Goal: Information Seeking & Learning: Learn about a topic

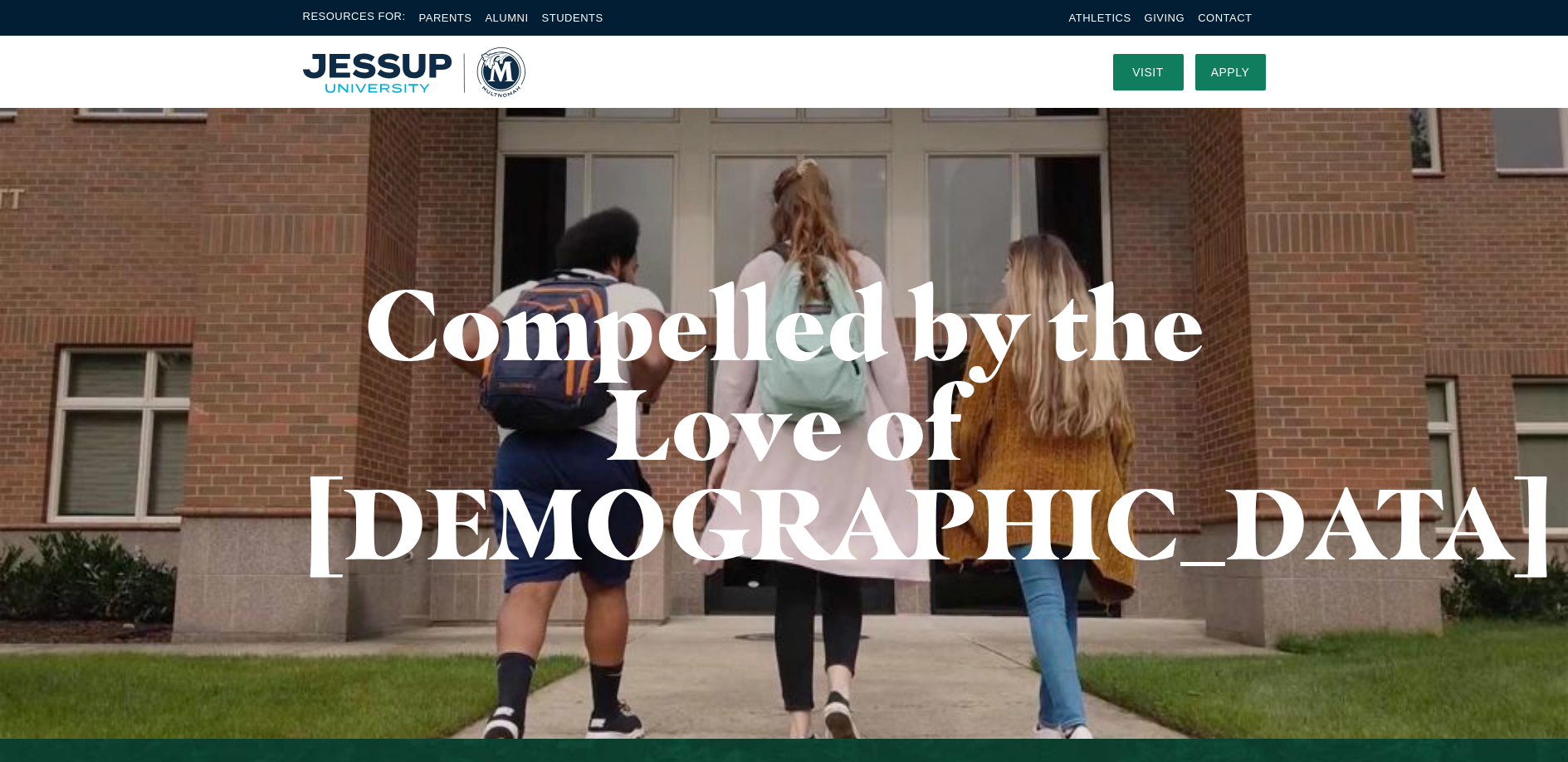
click at [500, 65] on img "Home" at bounding box center [414, 72] width 223 height 50
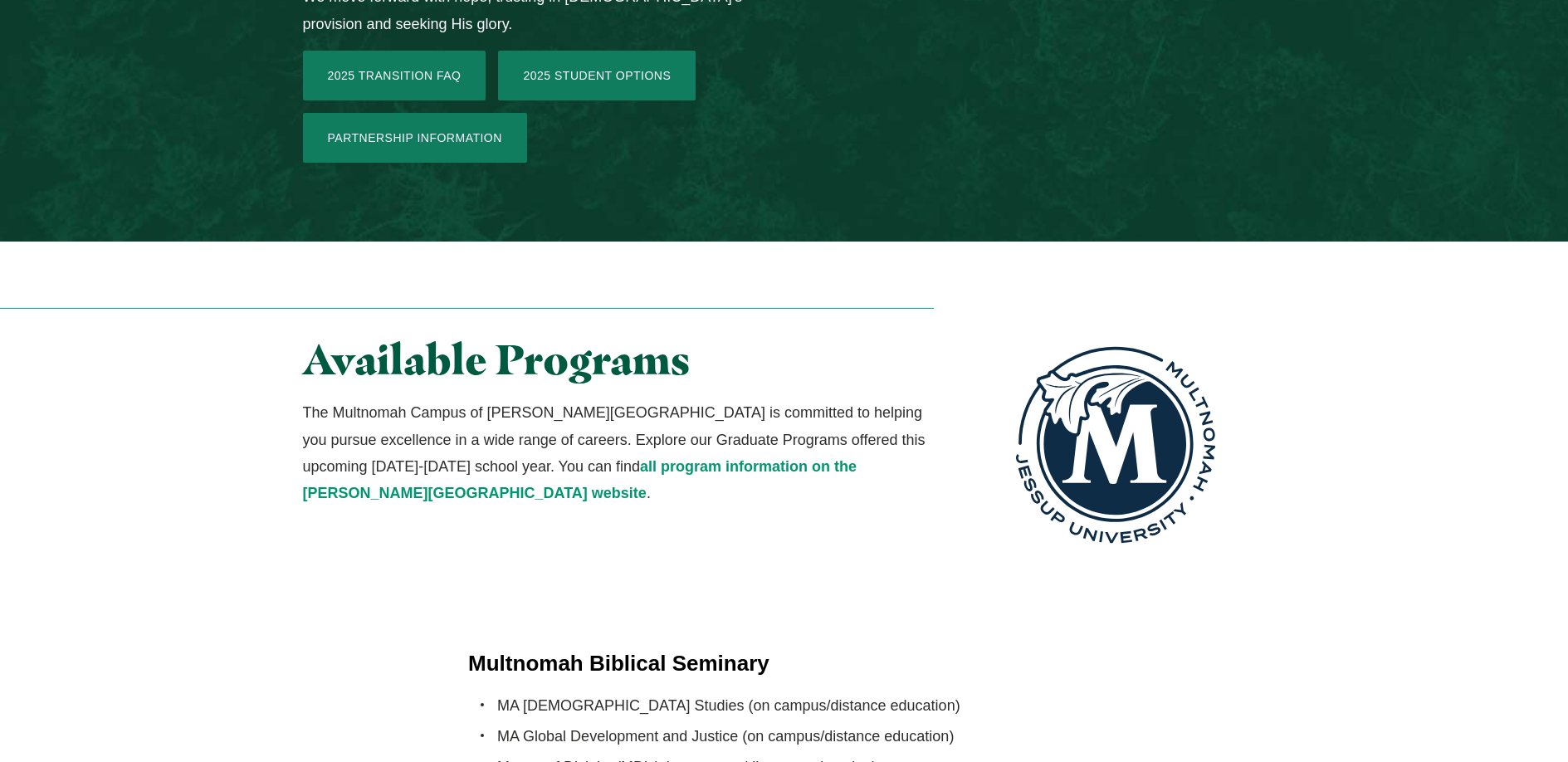
scroll to position [3093, 0]
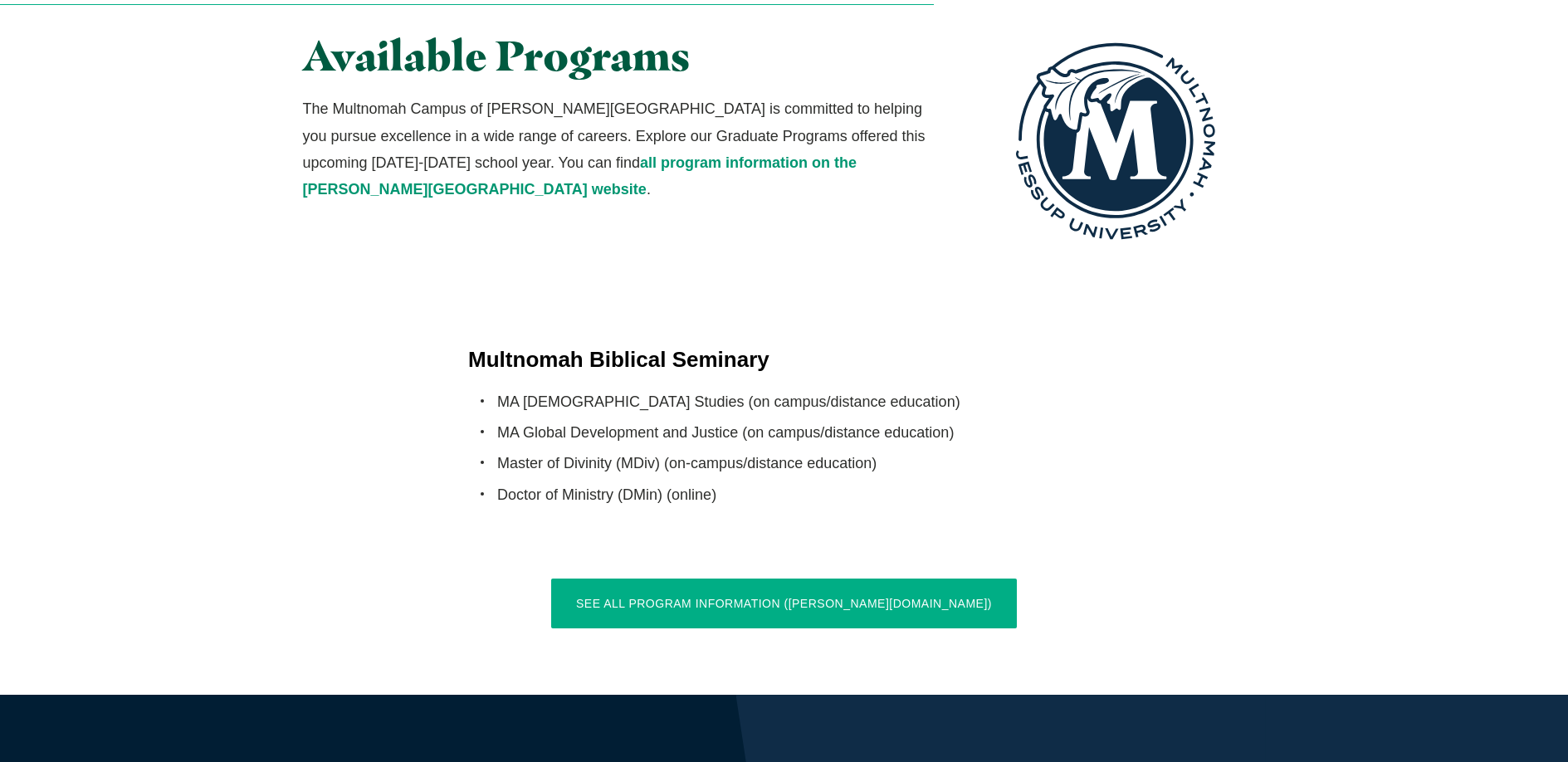
click at [763, 578] on link "See All Program Information ([PERSON_NAME][DOMAIN_NAME])" at bounding box center [784, 602] width 465 height 50
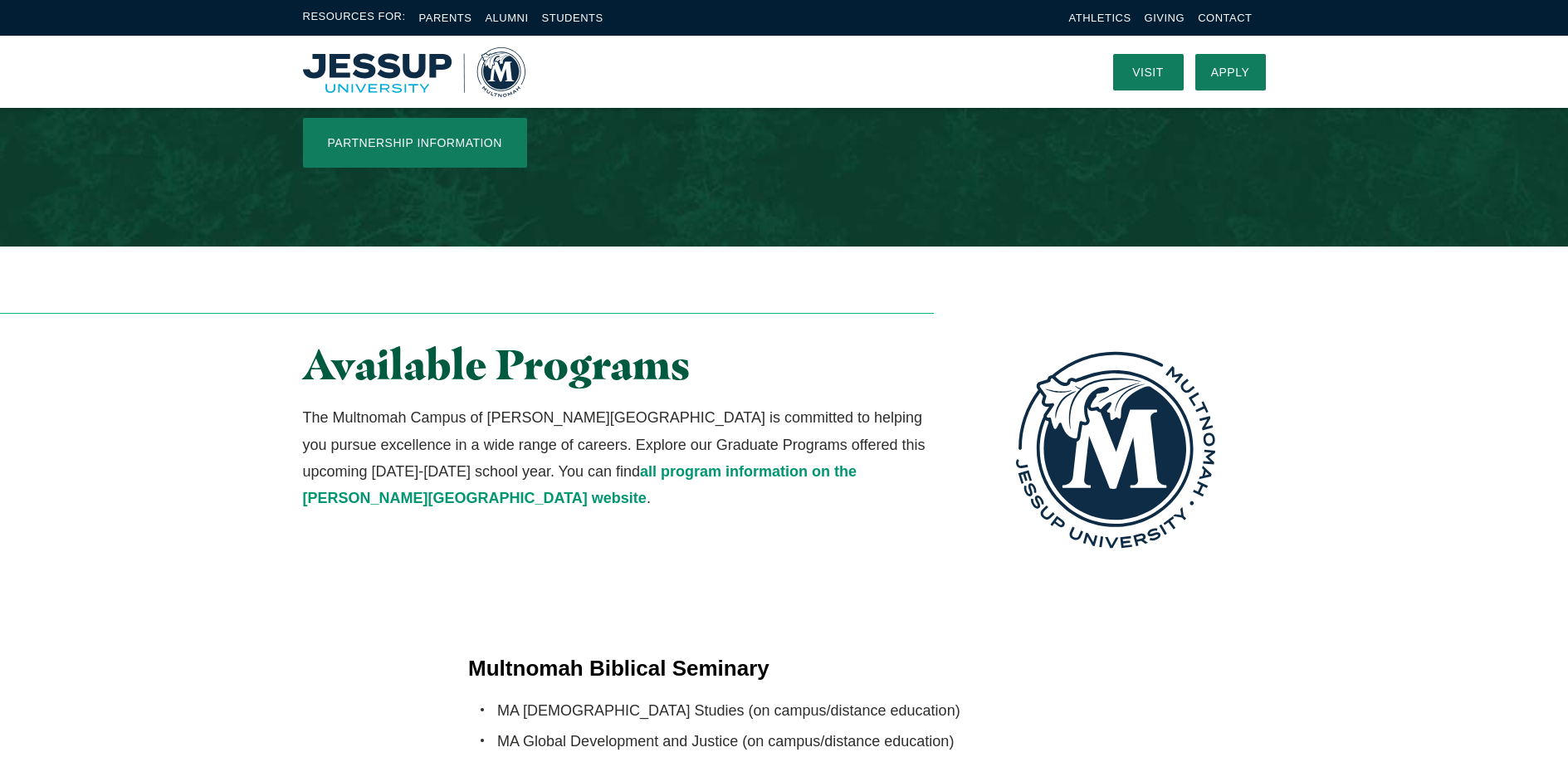
scroll to position [2750, 0]
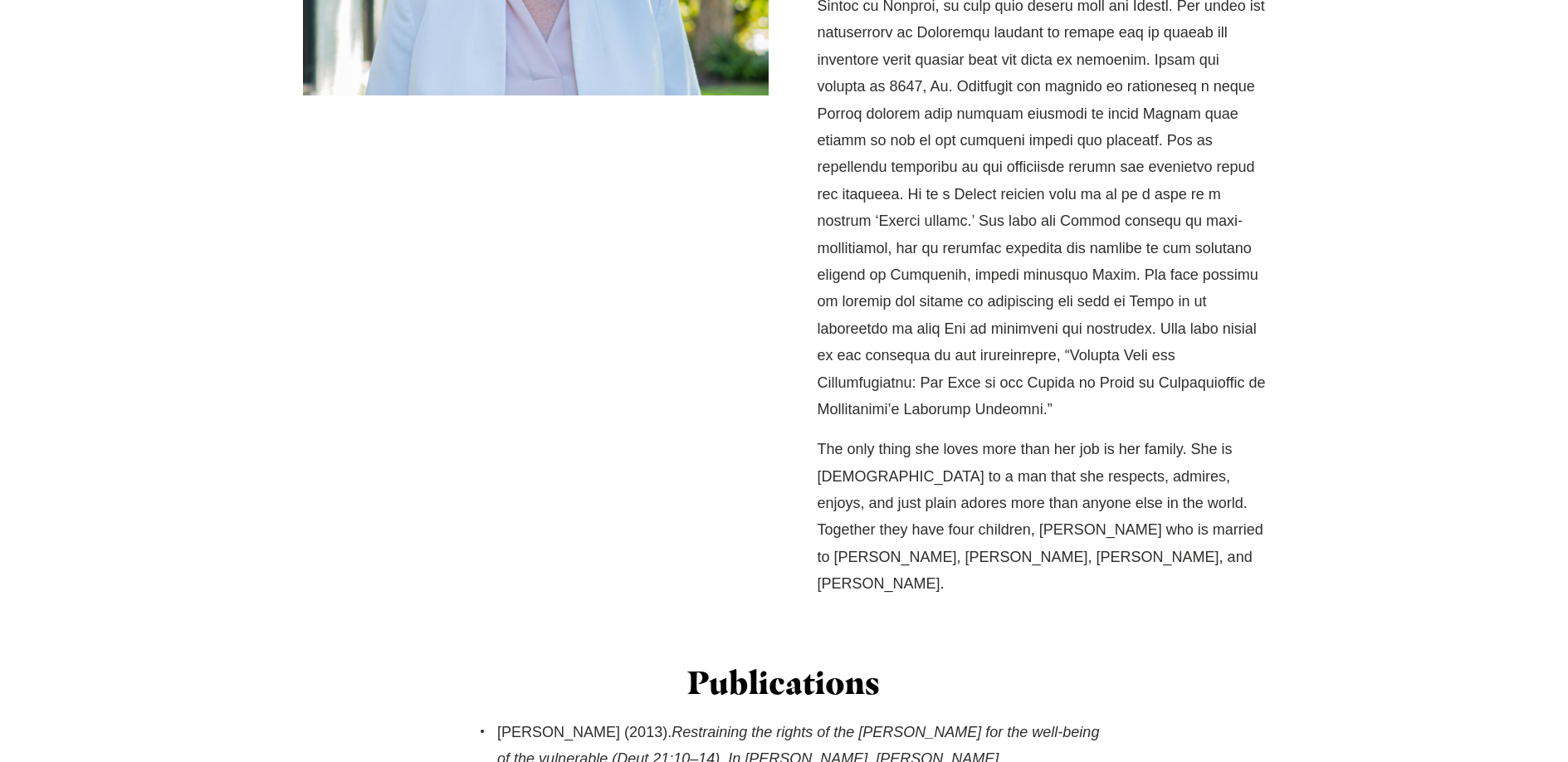
scroll to position [1327, 0]
